Goal: Find specific page/section: Find specific page/section

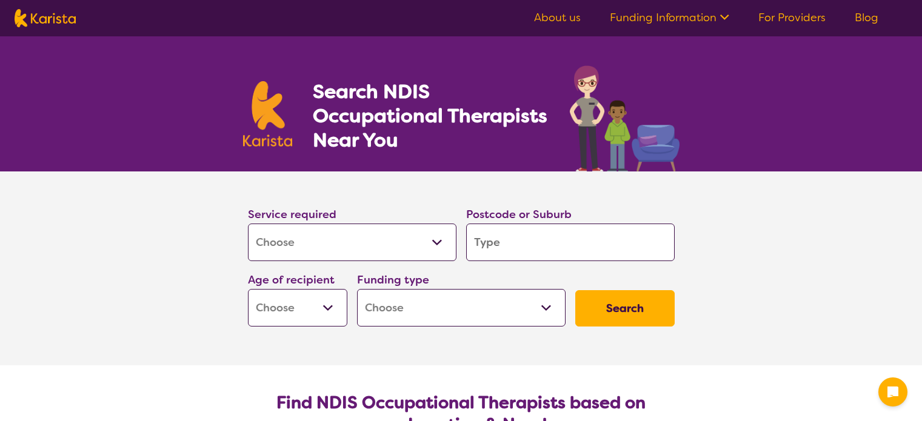
select select "[MEDICAL_DATA]"
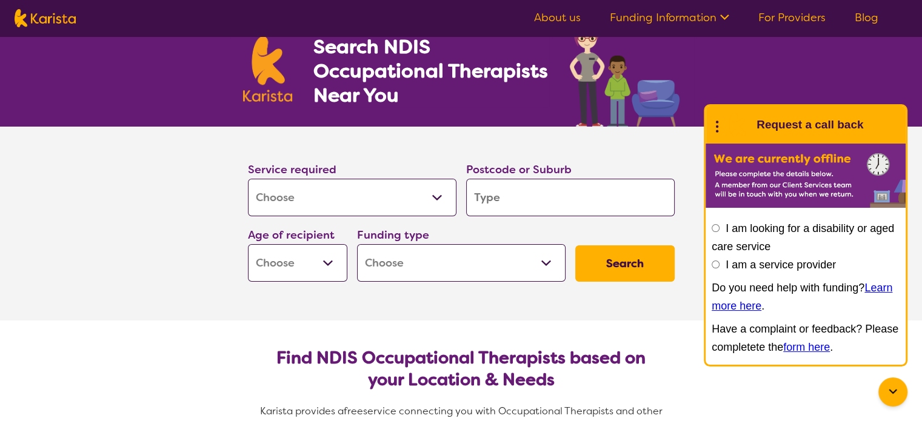
scroll to position [53, 0]
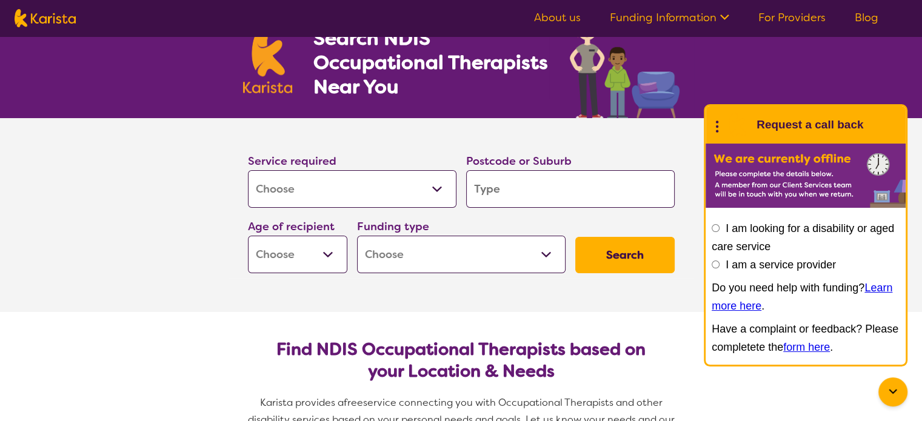
drag, startPoint x: 0, startPoint y: 0, endPoint x: 923, endPoint y: 48, distance: 924.7
click at [430, 181] on select "Allied Health Assistant Assessment ([MEDICAL_DATA] or [MEDICAL_DATA]) Behaviour…" at bounding box center [352, 189] width 208 height 38
select select "Counselling"
click at [248, 170] on select "Allied Health Assistant Assessment ([MEDICAL_DATA] or [MEDICAL_DATA]) Behaviour…" at bounding box center [352, 189] width 208 height 38
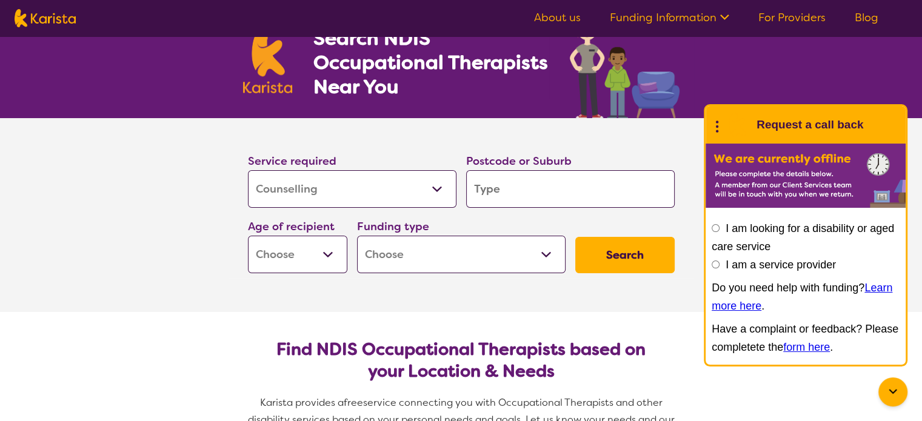
select select "Counselling"
click at [499, 189] on input "search" at bounding box center [570, 189] width 208 height 38
type input "3"
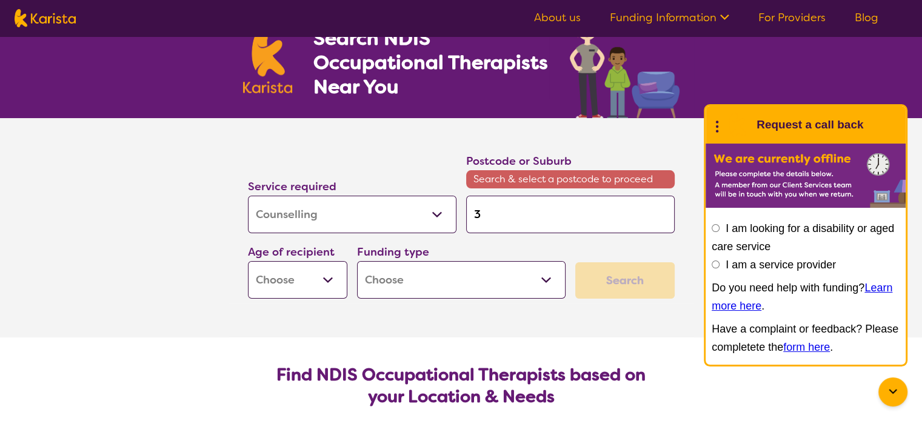
type input "30"
type input "302"
type input "3024"
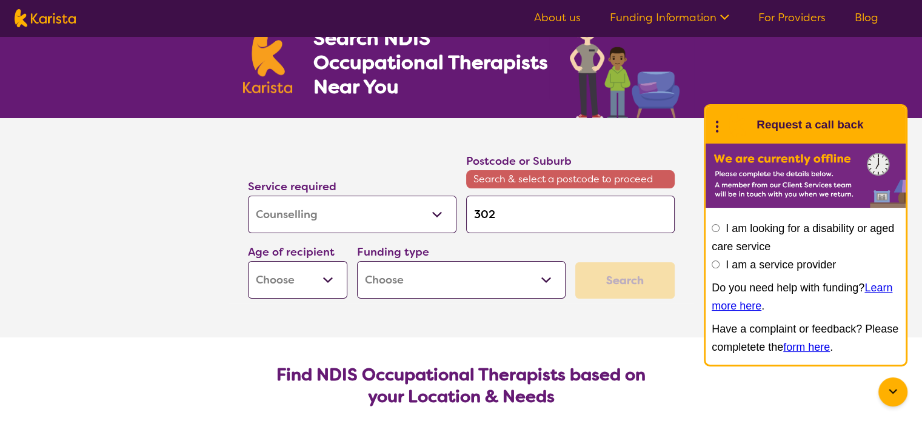
type input "3024"
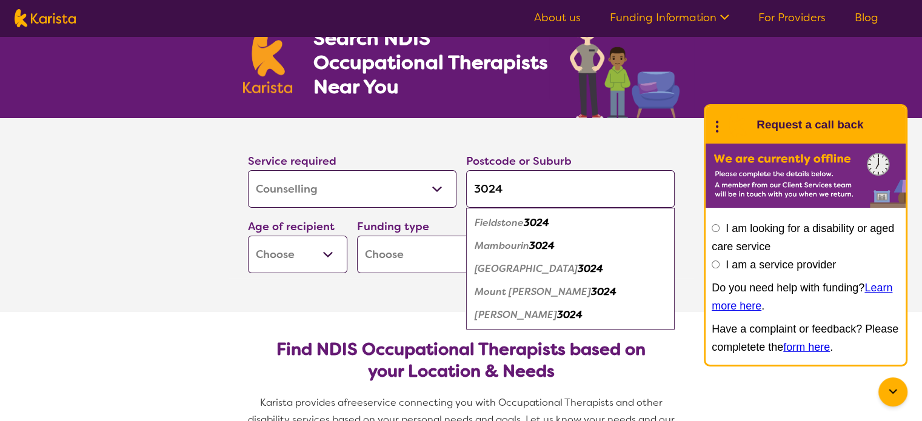
type input "3024"
click at [501, 311] on em "[PERSON_NAME]" at bounding box center [515, 314] width 82 height 13
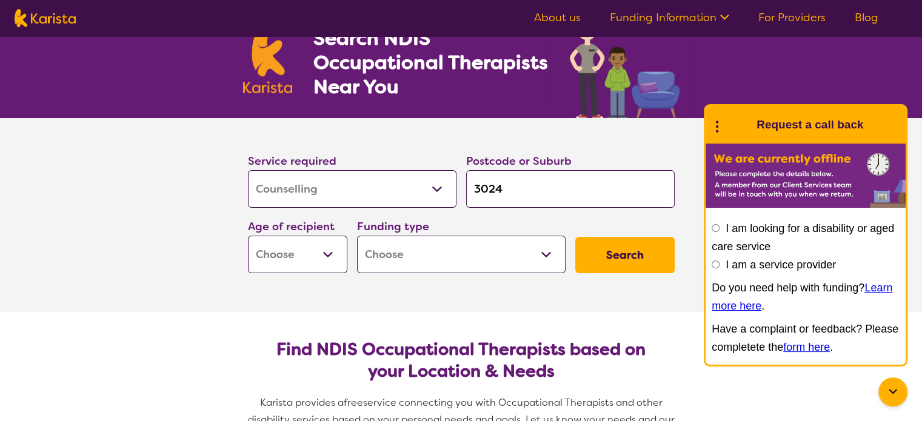
click at [322, 254] on select "Early Childhood - 0 to 9 Child - 10 to 11 Adolescent - 12 to 17 Adult - 18 to 6…" at bounding box center [297, 255] width 99 height 38
